Goal: Information Seeking & Learning: Learn about a topic

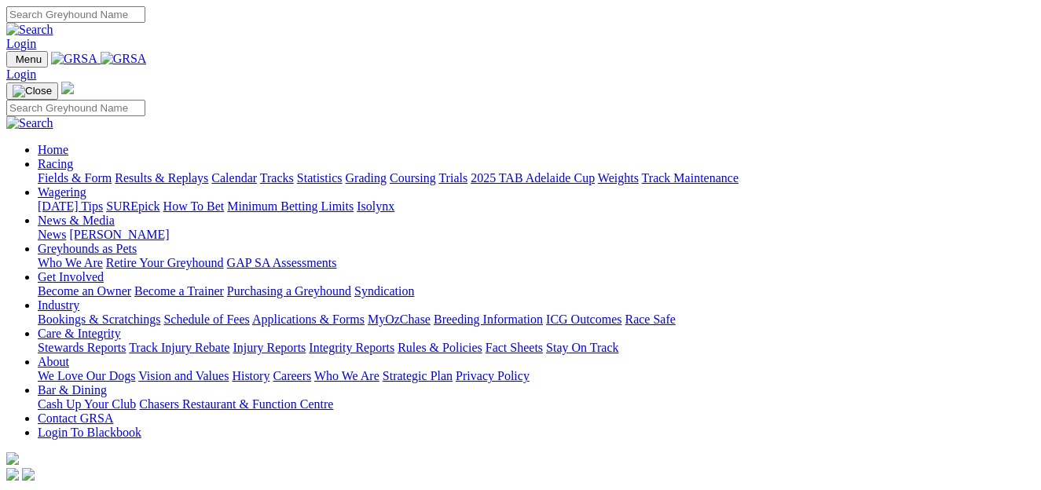
click at [82, 171] on link "Fields & Form" at bounding box center [75, 177] width 74 height 13
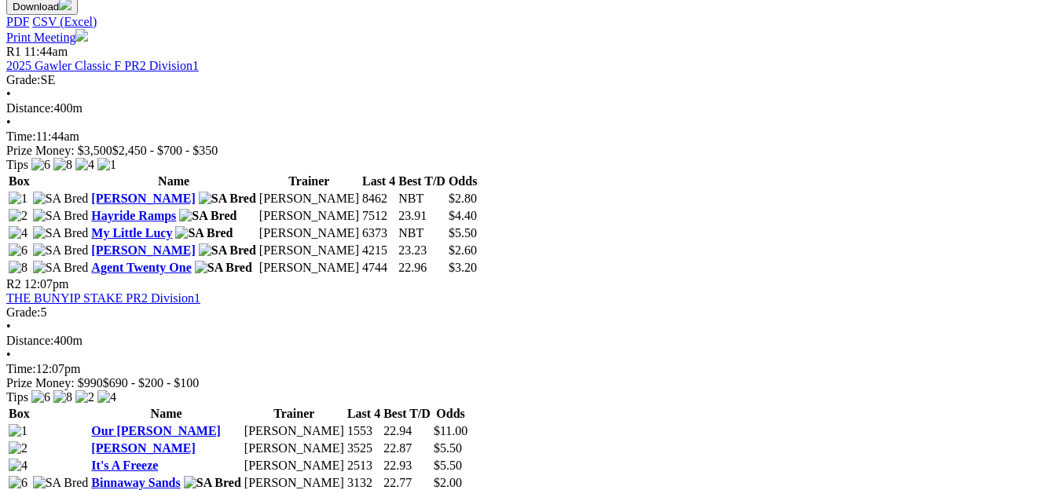
scroll to position [734, 0]
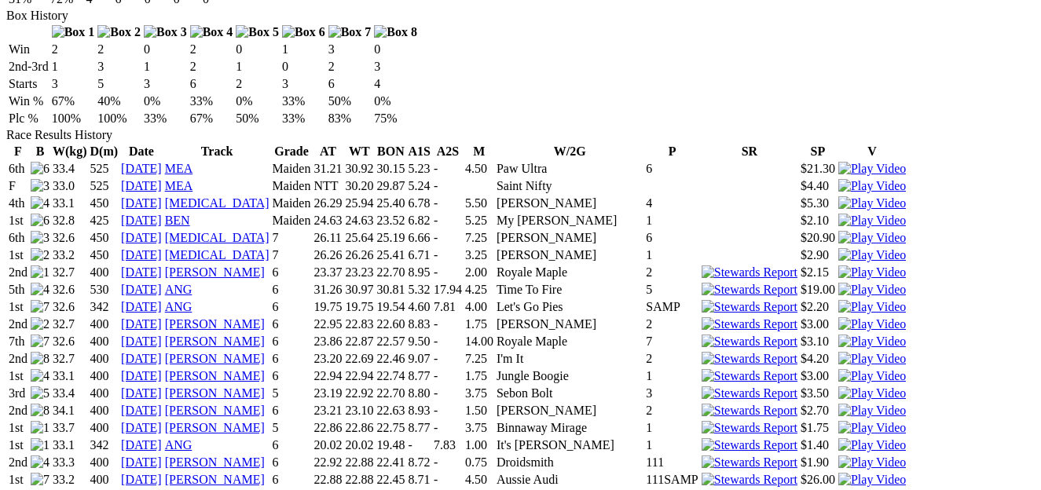
scroll to position [1035, 0]
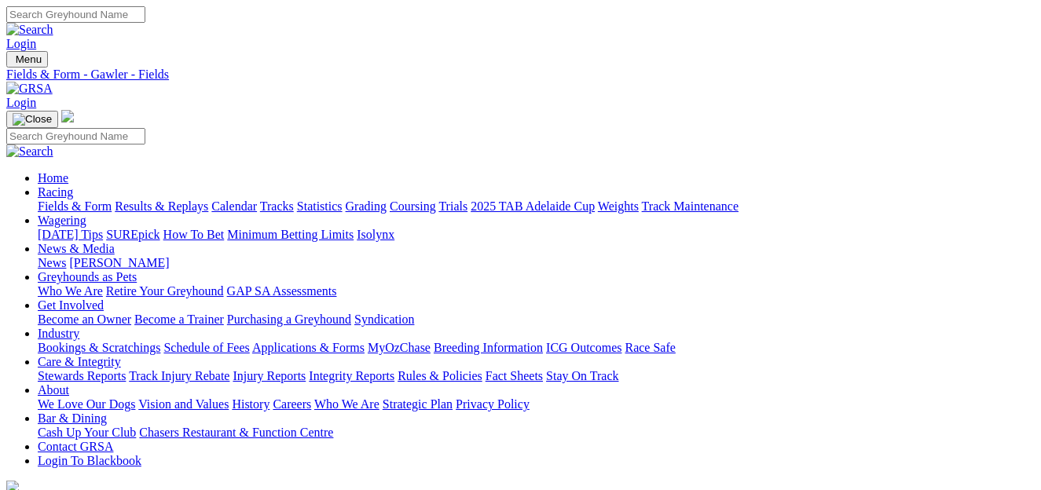
click at [121, 355] on link "Care & Integrity" at bounding box center [79, 361] width 83 height 13
click at [394, 369] on link "Integrity Reports" at bounding box center [352, 375] width 86 height 13
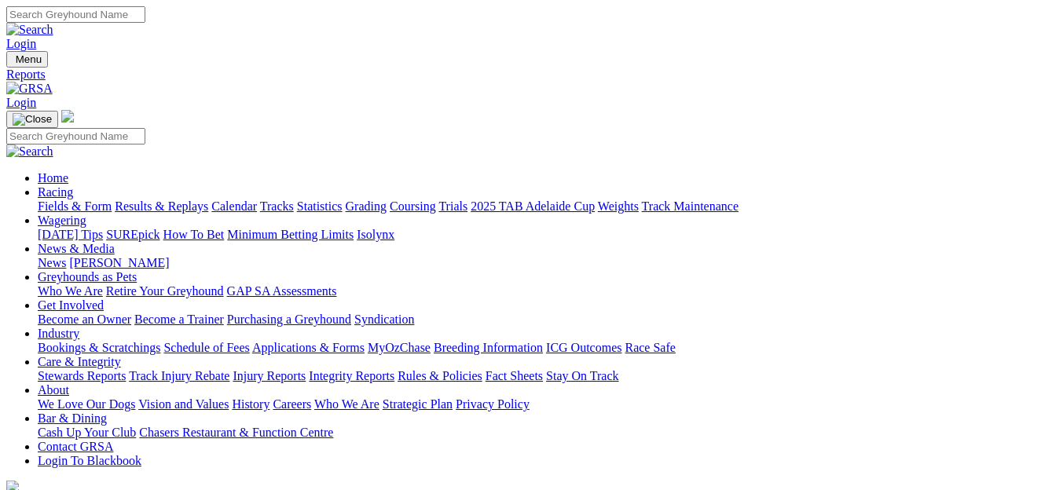
click at [180, 200] on link "Results & Replays" at bounding box center [161, 206] width 93 height 13
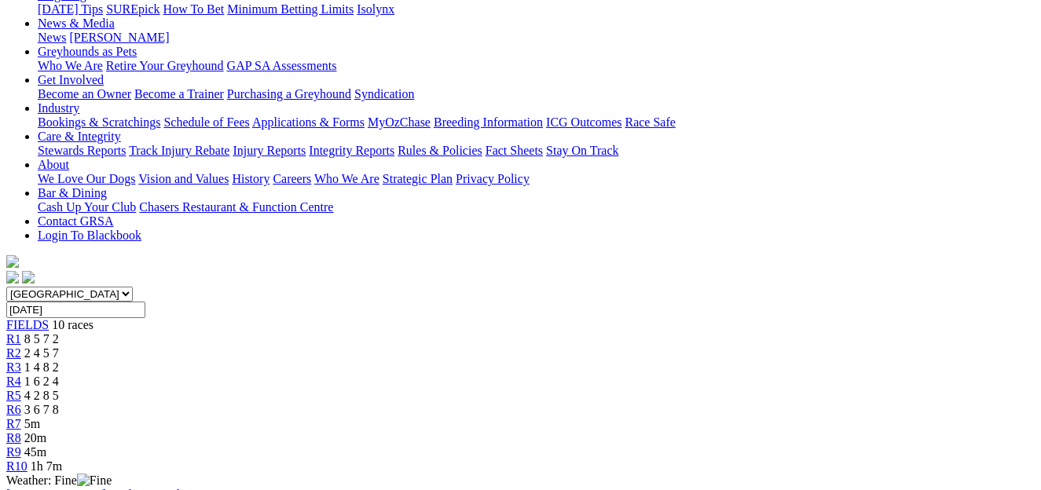
scroll to position [162, 0]
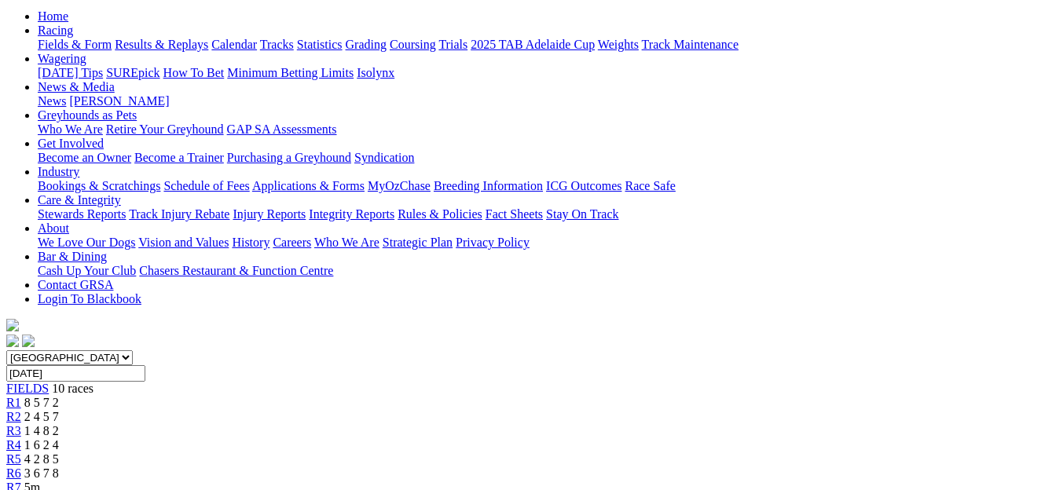
click at [59, 410] on span "2 4 5 7" at bounding box center [41, 416] width 35 height 13
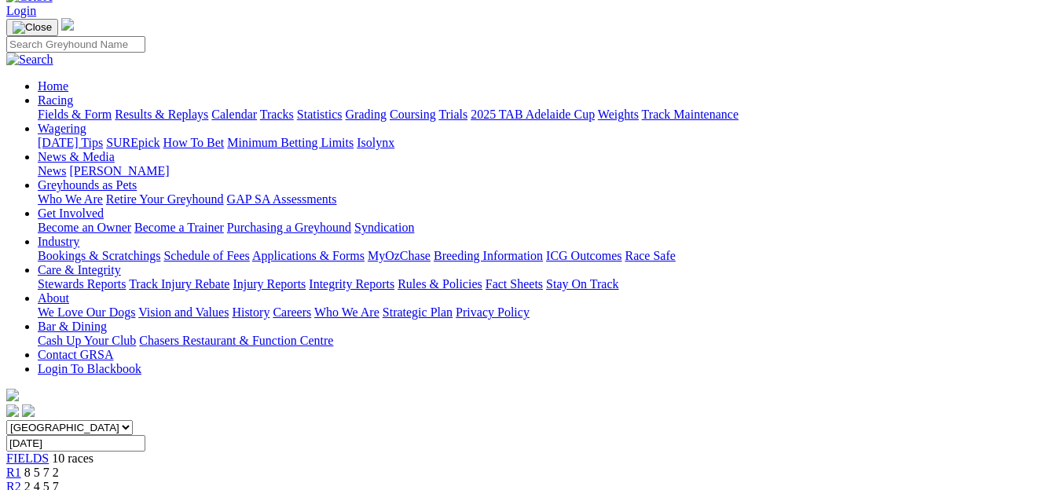
scroll to position [91, 0]
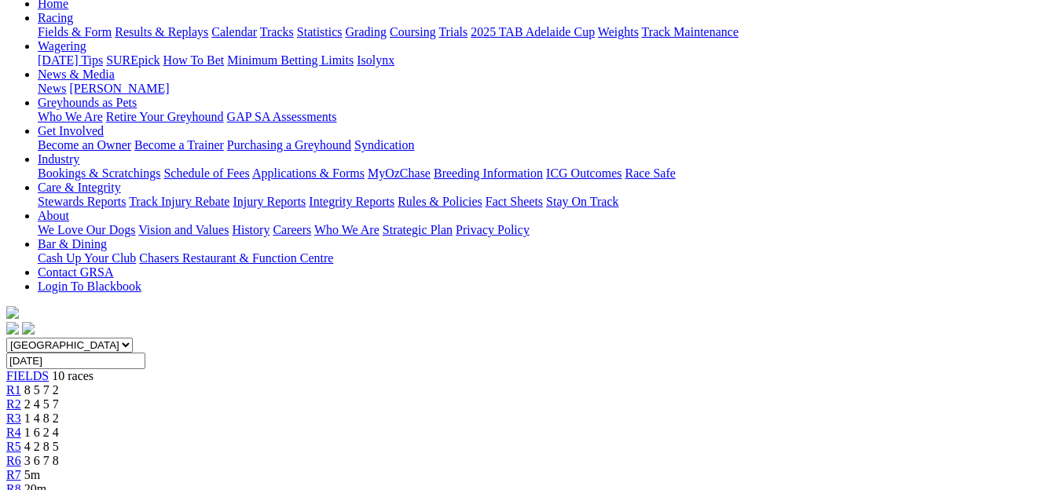
scroll to position [144, 0]
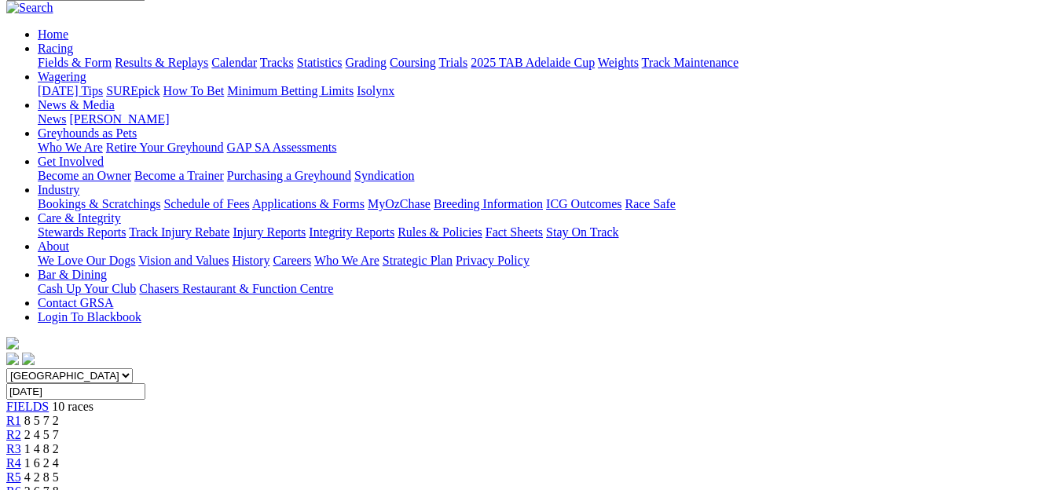
click at [461, 456] on div "R4 1 6 2 4" at bounding box center [520, 463] width 1028 height 14
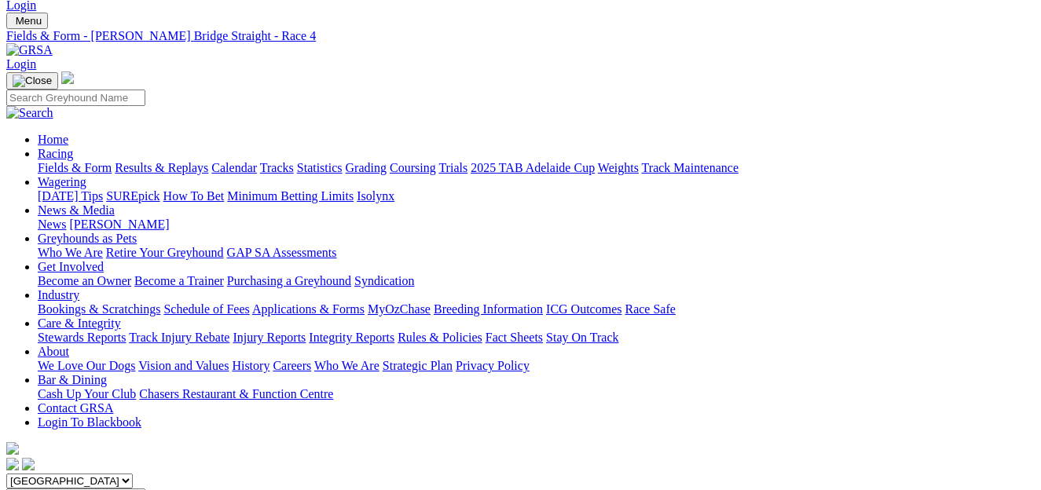
scroll to position [35, 0]
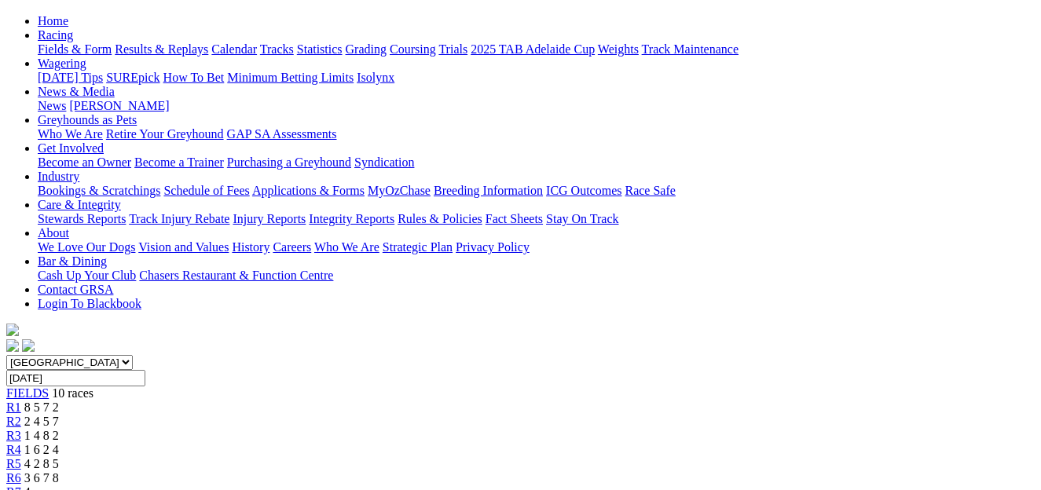
scroll to position [148, 0]
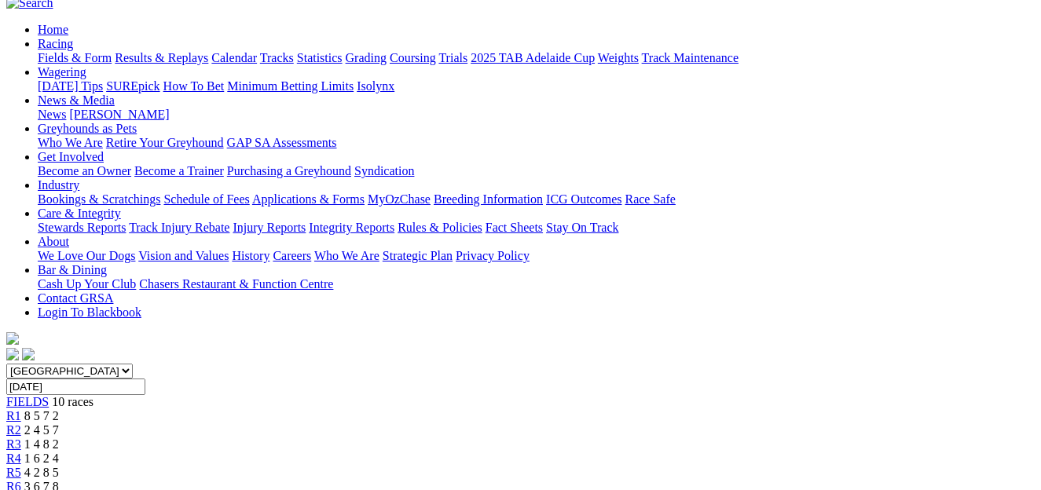
click at [59, 480] on span "3 6 7 8" at bounding box center [41, 486] width 35 height 13
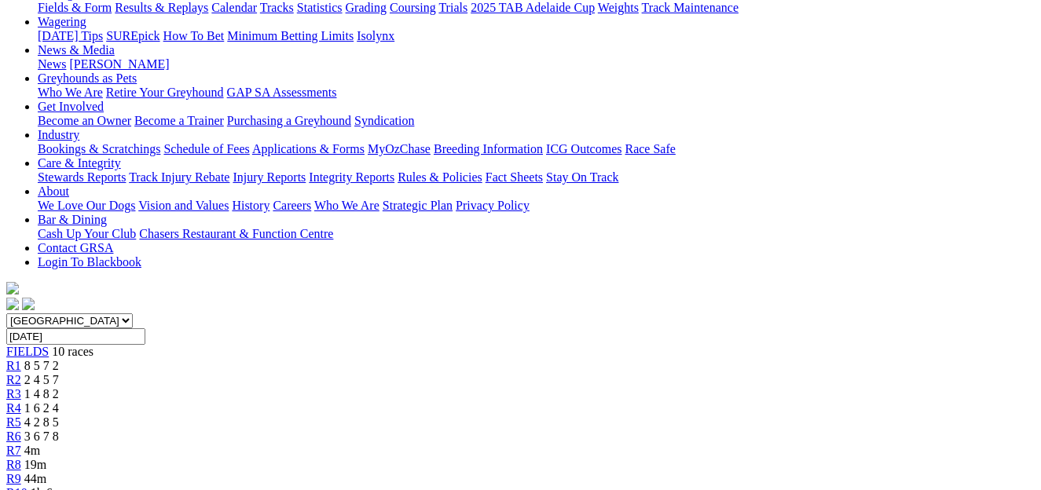
scroll to position [196, 0]
